Goal: Navigation & Orientation: Find specific page/section

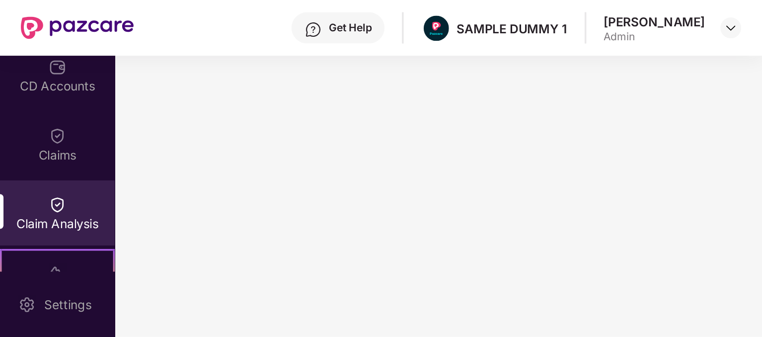
scroll to position [125, 0]
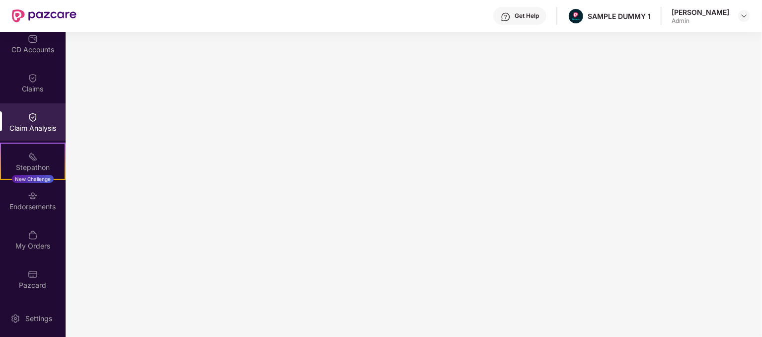
click at [262, 15] on div "Get Help SAMPLE DUMMY 1 [PERSON_NAME] Admin" at bounding box center [414, 16] width 674 height 32
click at [22, 273] on div "Pazcard" at bounding box center [33, 278] width 66 height 37
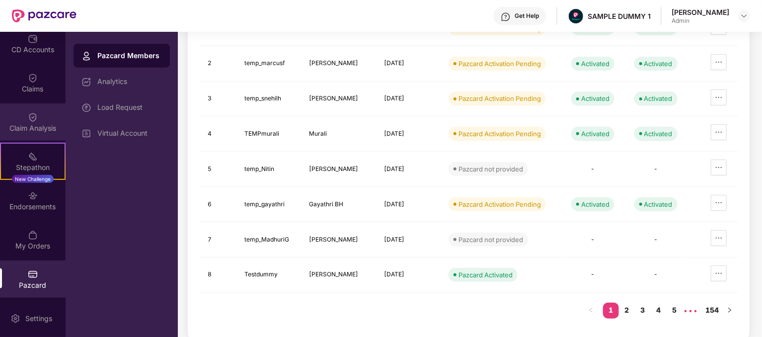
click at [37, 117] on div "Claim Analysis" at bounding box center [33, 121] width 66 height 37
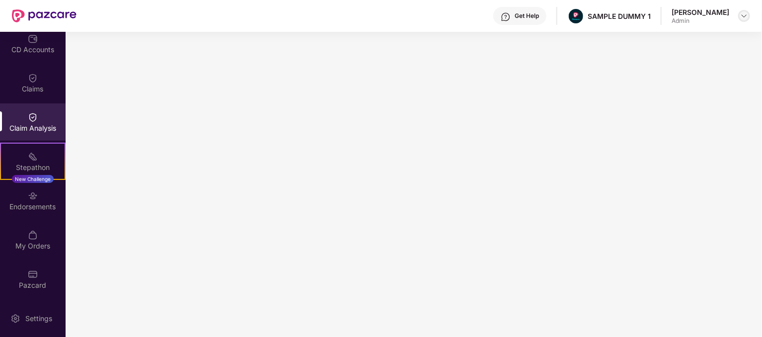
click at [747, 14] on img at bounding box center [744, 16] width 8 height 8
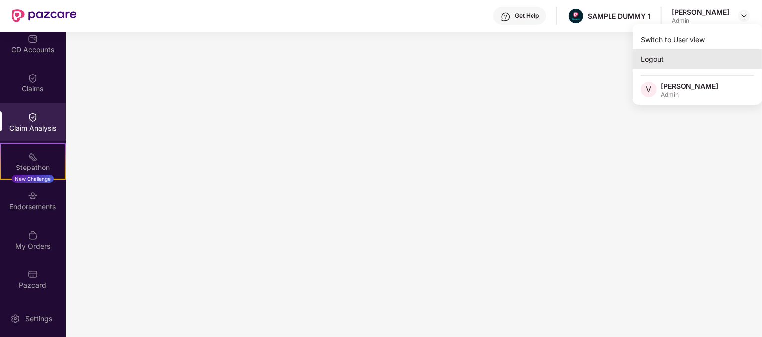
click at [702, 60] on div "Logout" at bounding box center [697, 58] width 129 height 19
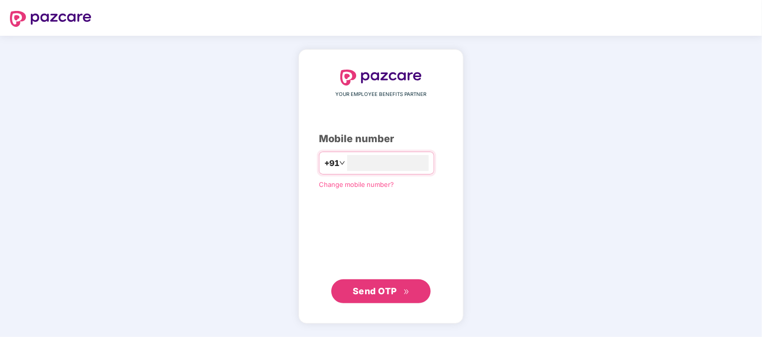
type input "**********"
click at [391, 291] on span "Send OTP" at bounding box center [375, 290] width 44 height 10
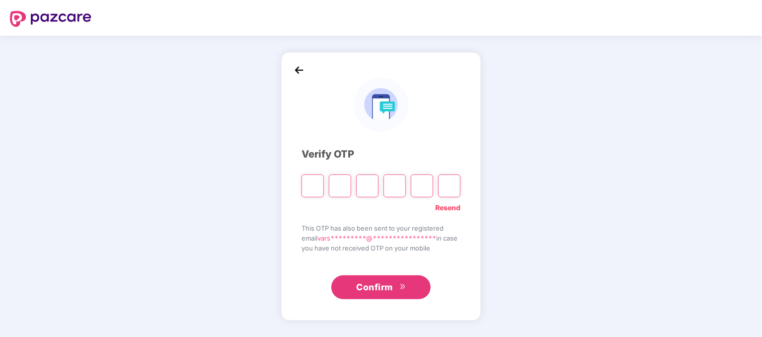
type input "*"
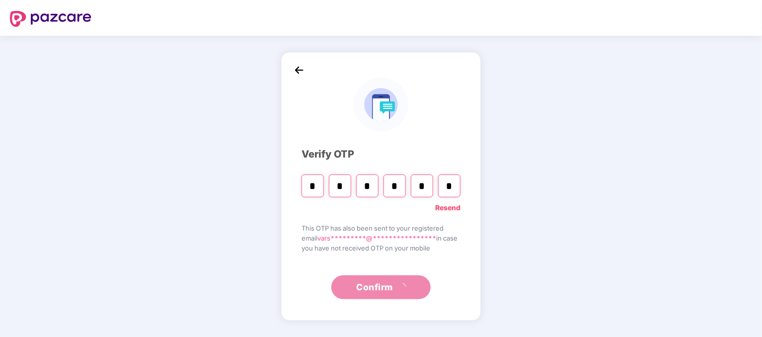
type input "*"
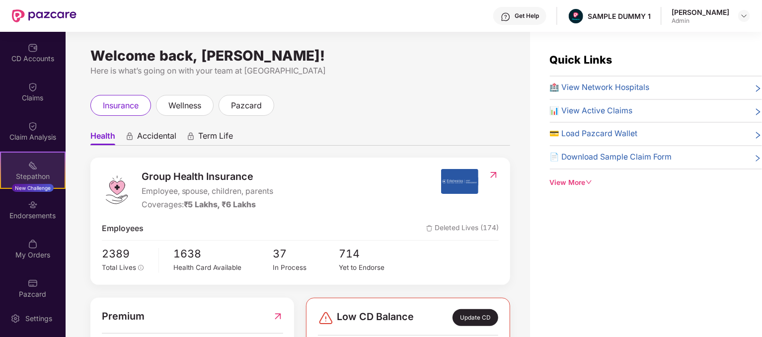
scroll to position [125, 0]
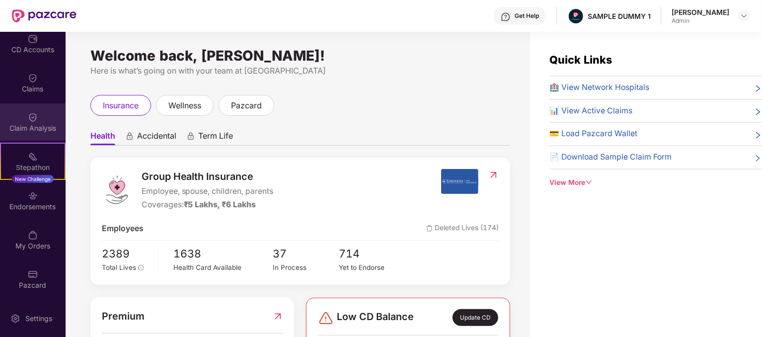
click at [34, 112] on img at bounding box center [33, 117] width 10 height 10
